Goal: Task Accomplishment & Management: Manage account settings

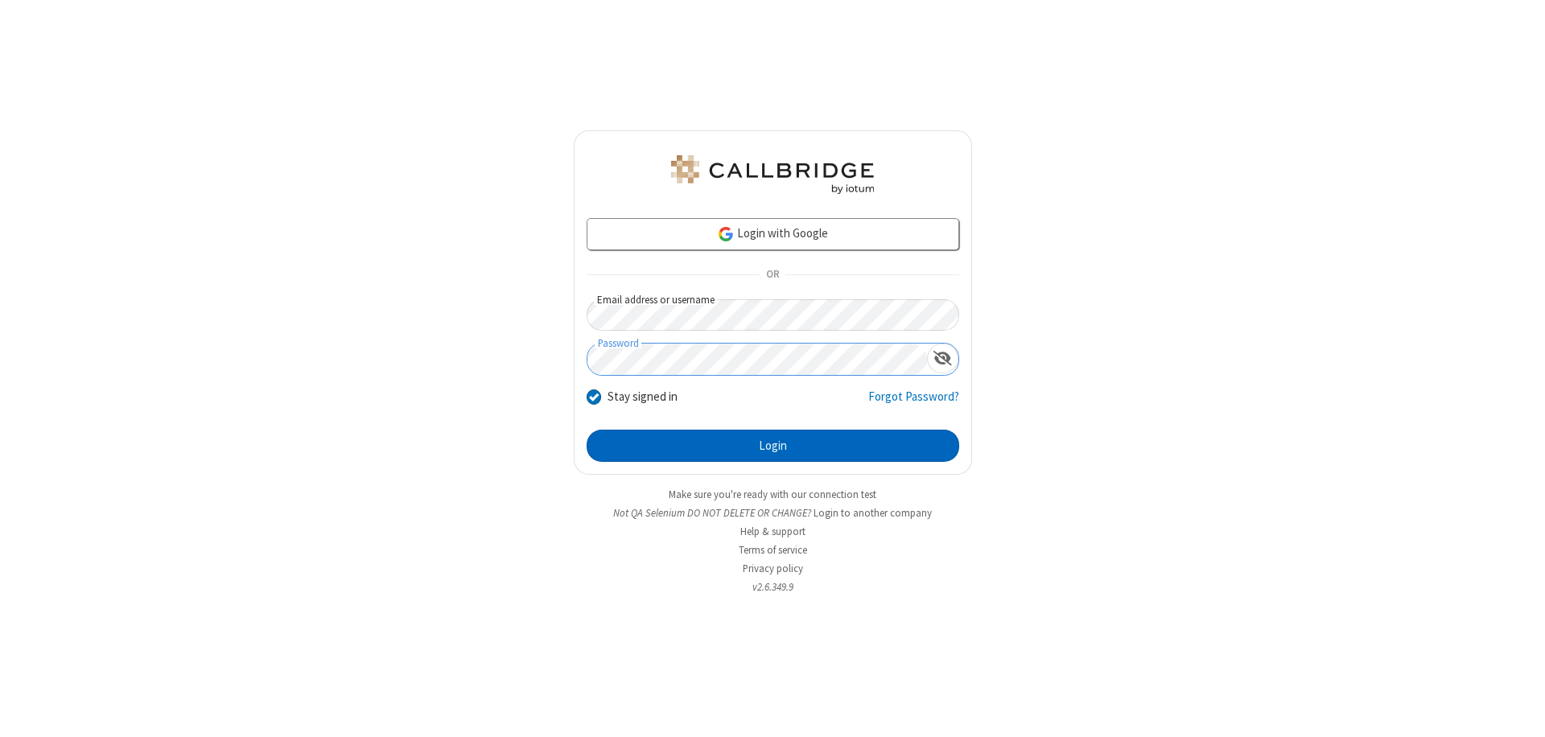
click at [773, 446] on button "Login" at bounding box center [773, 446] width 373 height 32
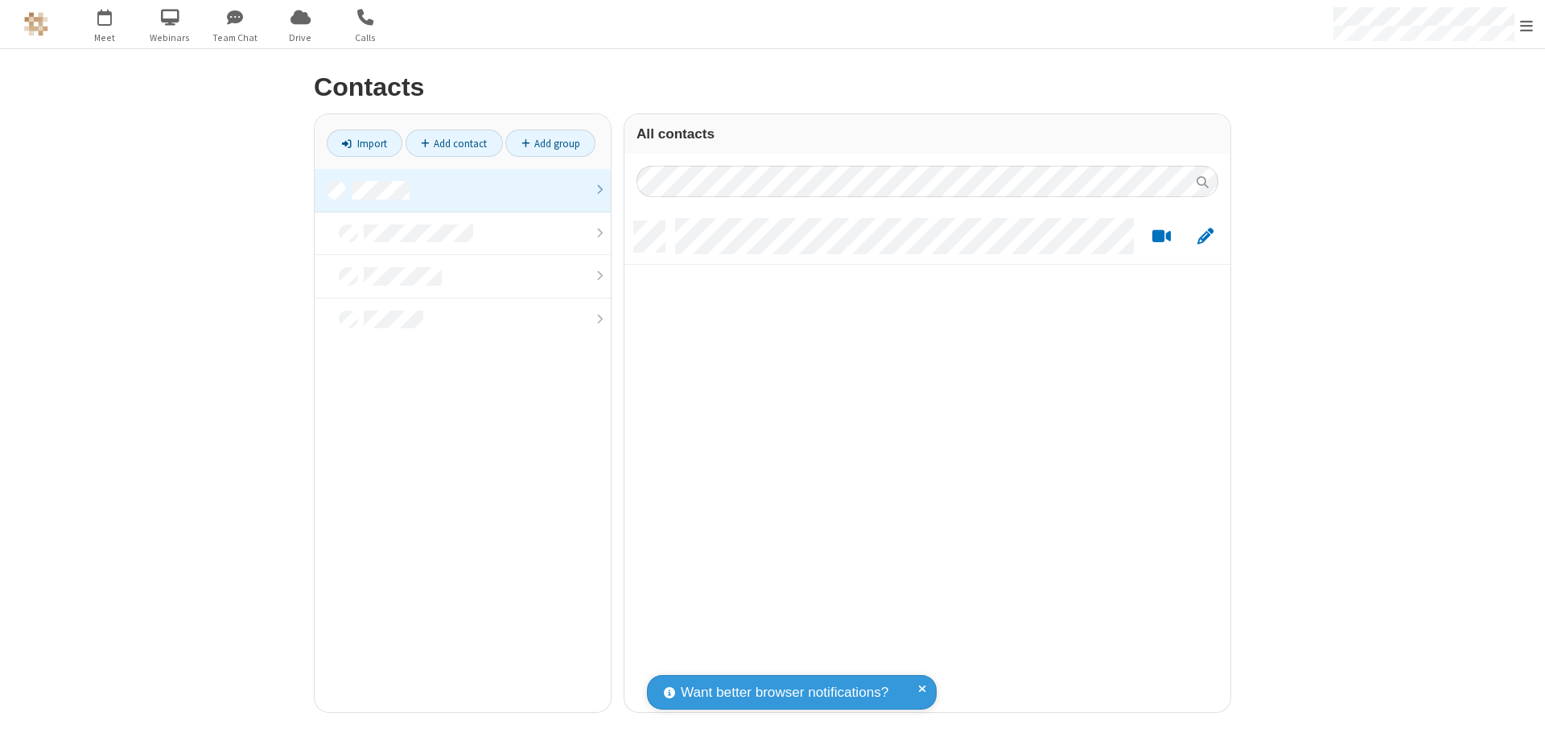
click at [463, 190] on link at bounding box center [463, 190] width 296 height 43
click at [454, 143] on link "Add contact" at bounding box center [454, 143] width 97 height 27
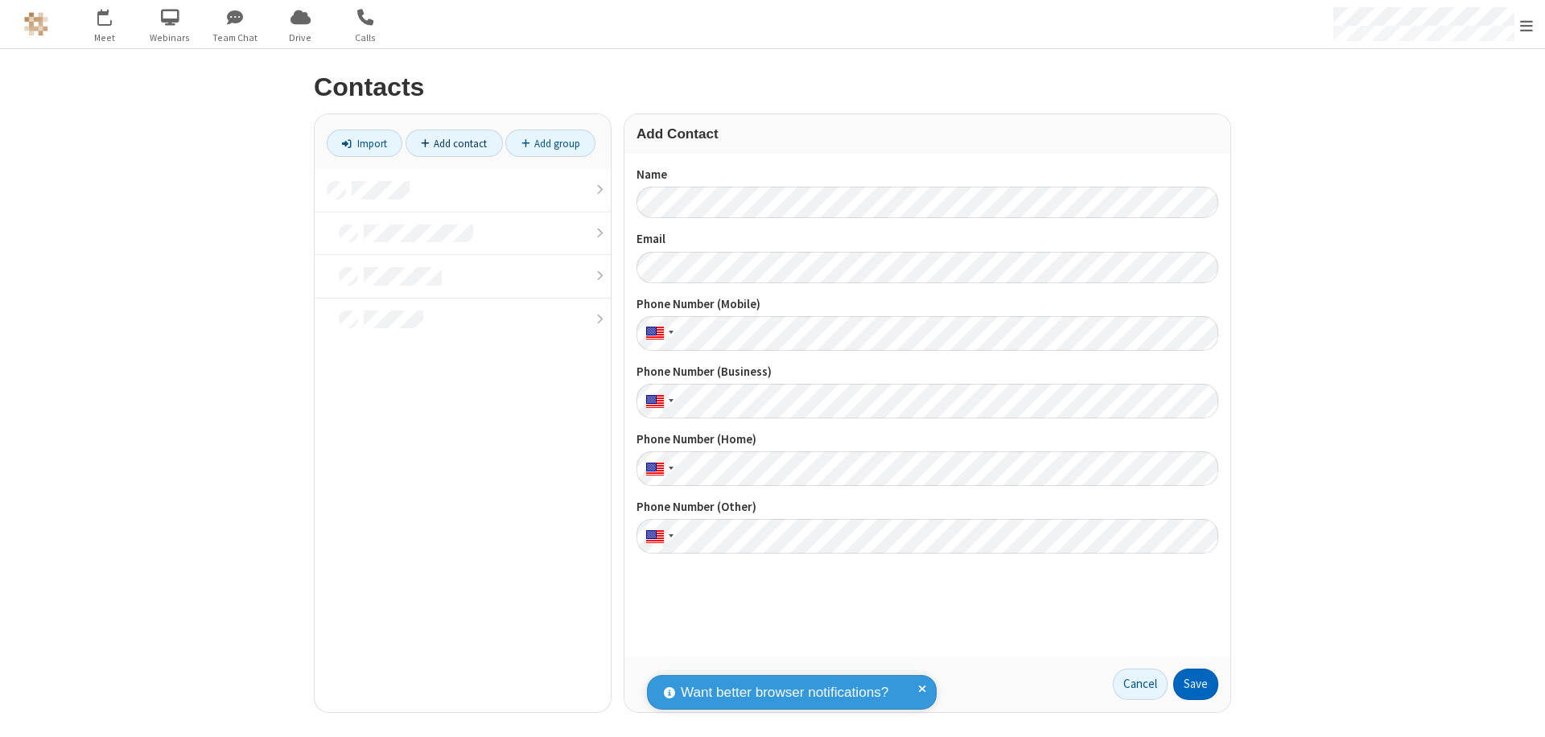
click at [1196, 684] on button "Save" at bounding box center [1195, 685] width 45 height 32
